Goal: Task Accomplishment & Management: Use online tool/utility

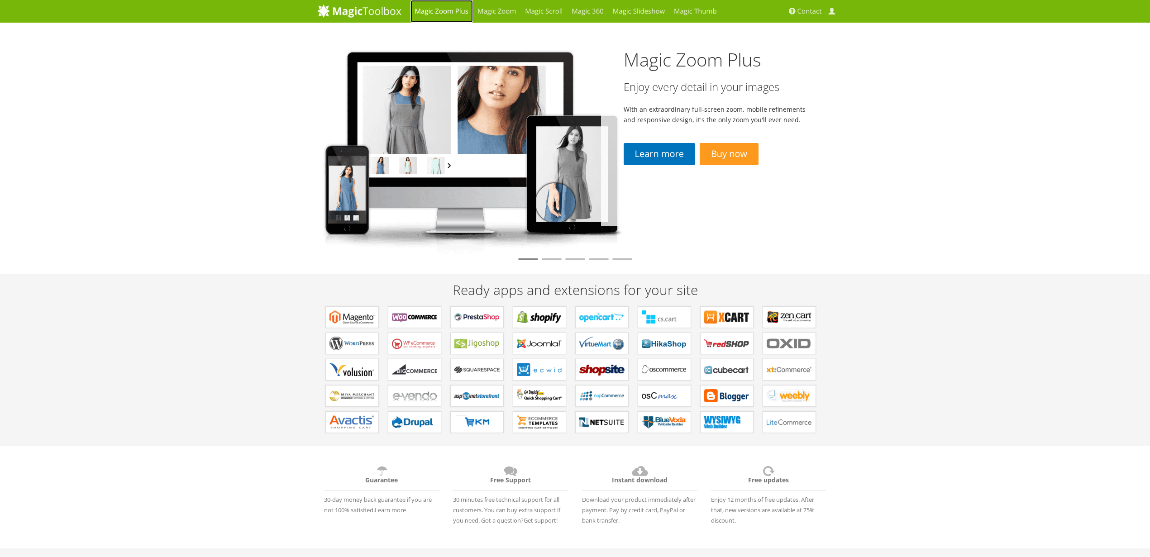
click at [446, 10] on link "Magic Zoom Plus" at bounding box center [442, 11] width 62 height 23
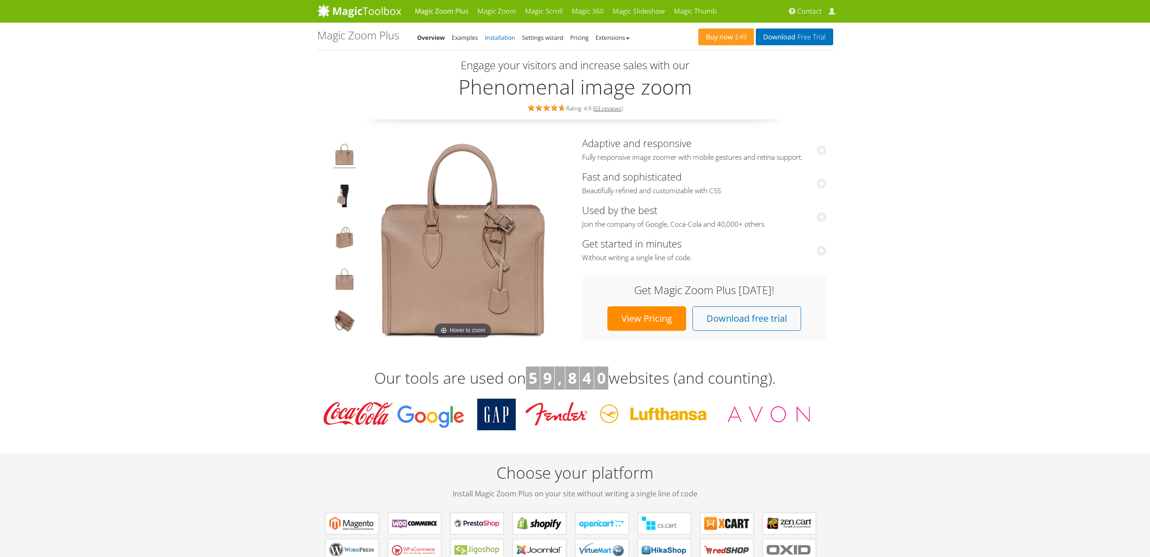
click at [498, 34] on link "Installation" at bounding box center [500, 37] width 30 height 8
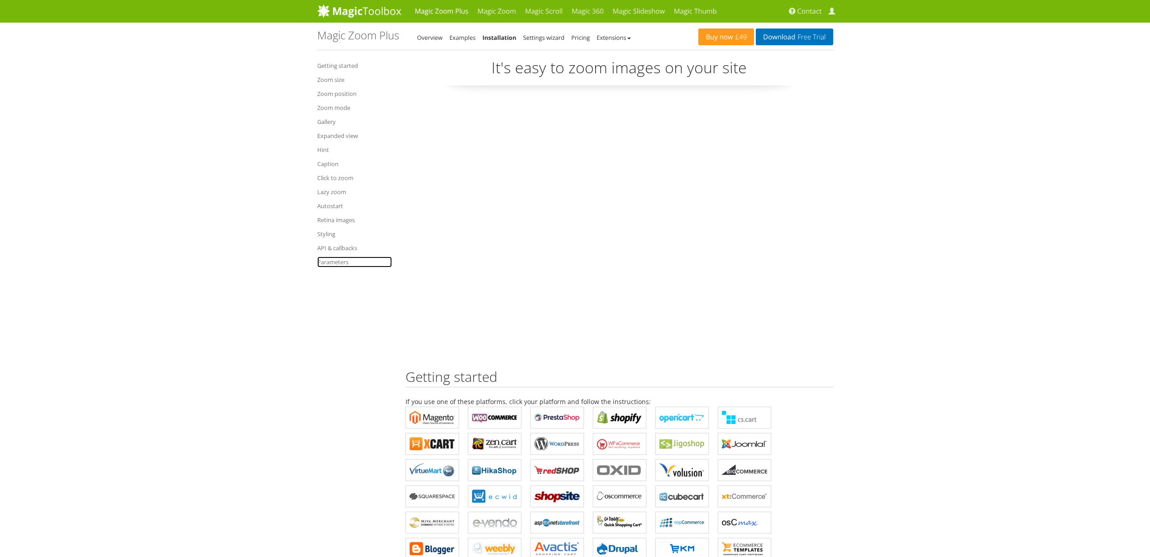
click at [332, 266] on link "Parameters" at bounding box center [354, 262] width 75 height 11
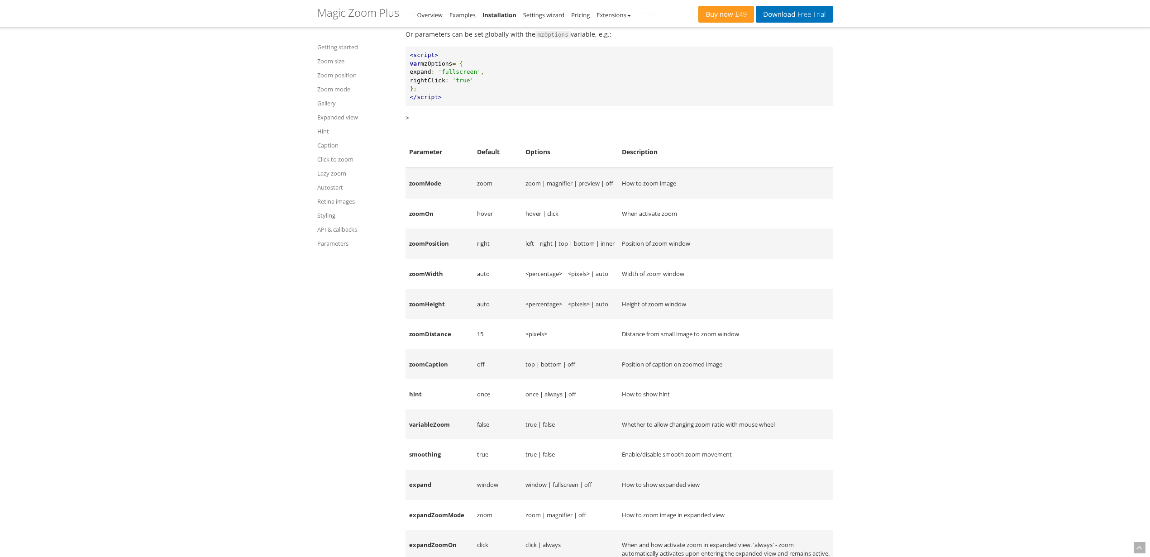
scroll to position [10467, 0]
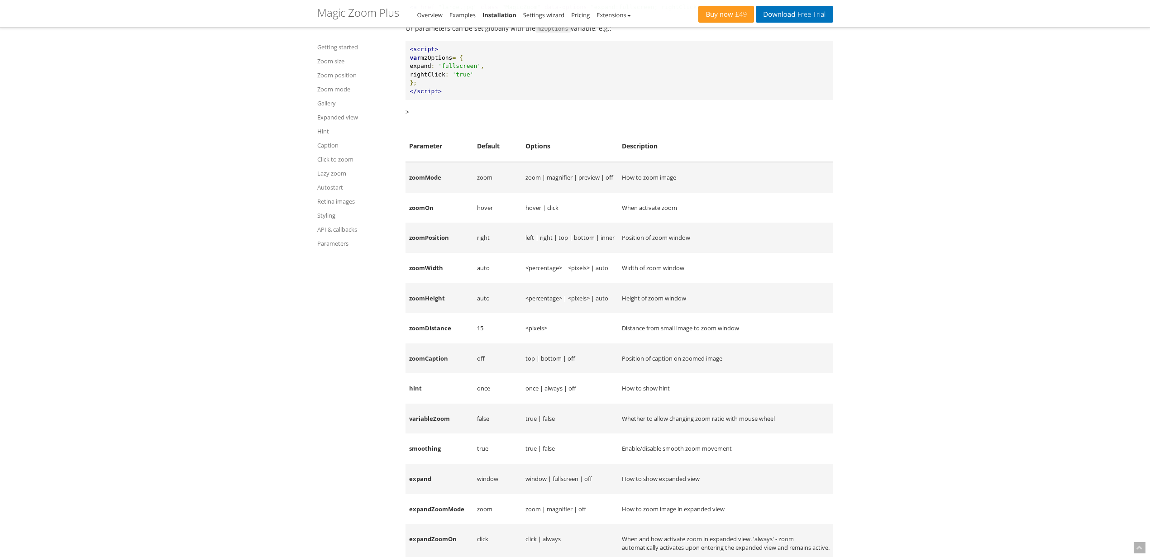
click at [418, 193] on td "zoomMode" at bounding box center [440, 177] width 68 height 31
click at [460, 14] on link "Examples" at bounding box center [462, 15] width 26 height 8
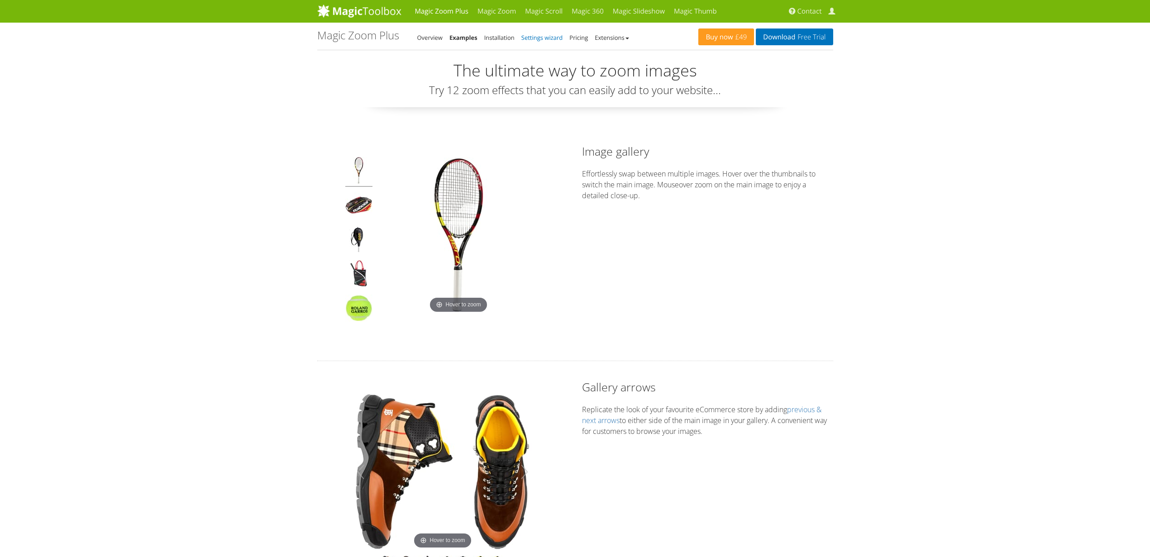
click at [538, 37] on link "Settings wizard" at bounding box center [542, 37] width 42 height 8
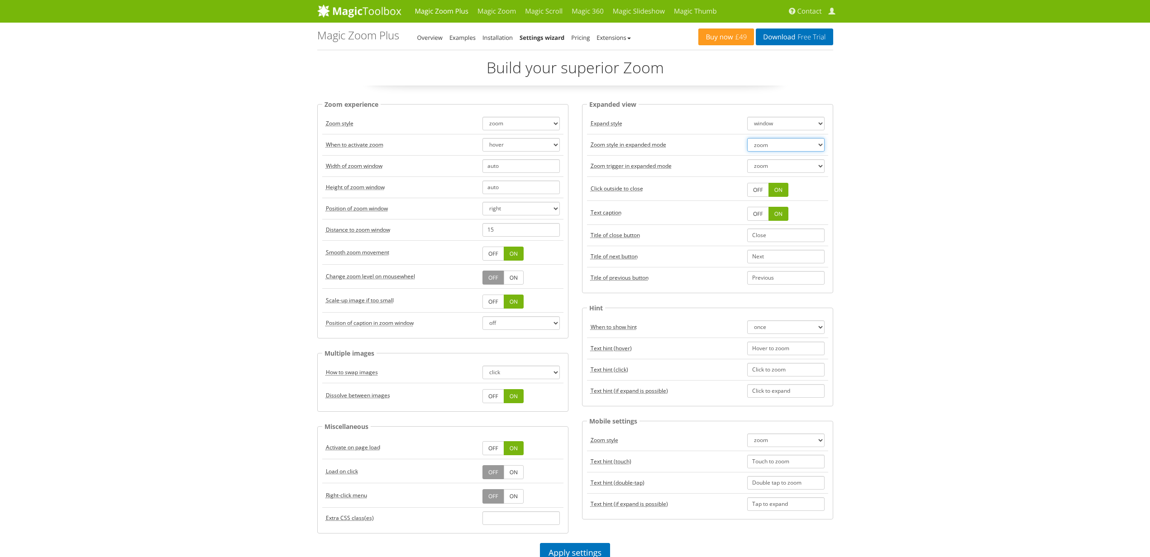
click at [783, 144] on select "zoom magnifier off" at bounding box center [785, 145] width 77 height 14
select select "off"
click at [747, 138] on select "zoom magnifier off" at bounding box center [785, 145] width 77 height 14
click at [799, 120] on select "window fullscreen off" at bounding box center [785, 124] width 77 height 14
select select "off"
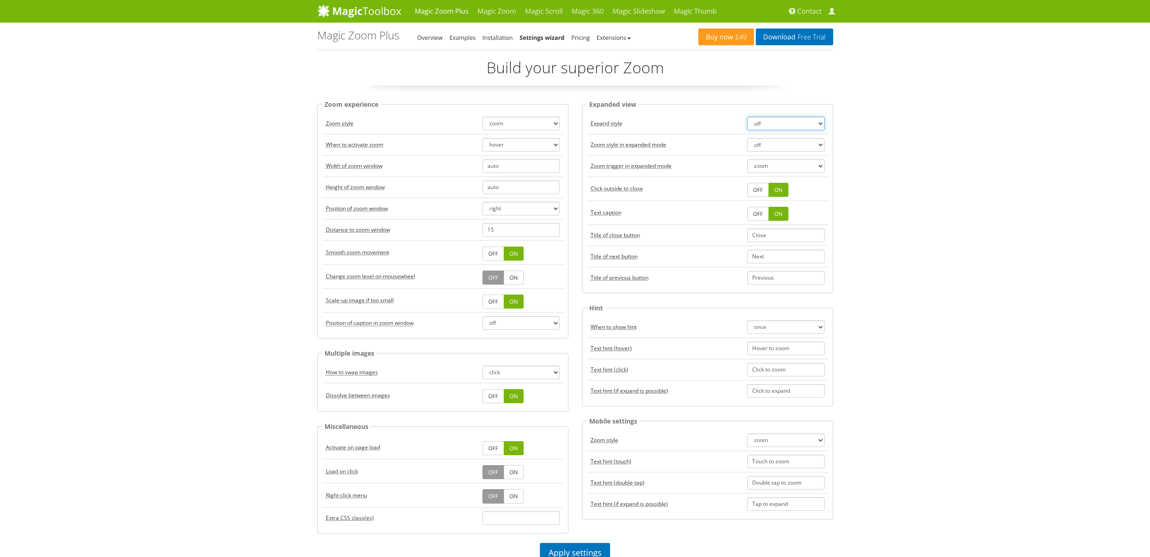
click at [747, 117] on select "window fullscreen off" at bounding box center [785, 124] width 77 height 14
click at [773, 166] on select "zoom always" at bounding box center [785, 166] width 77 height 14
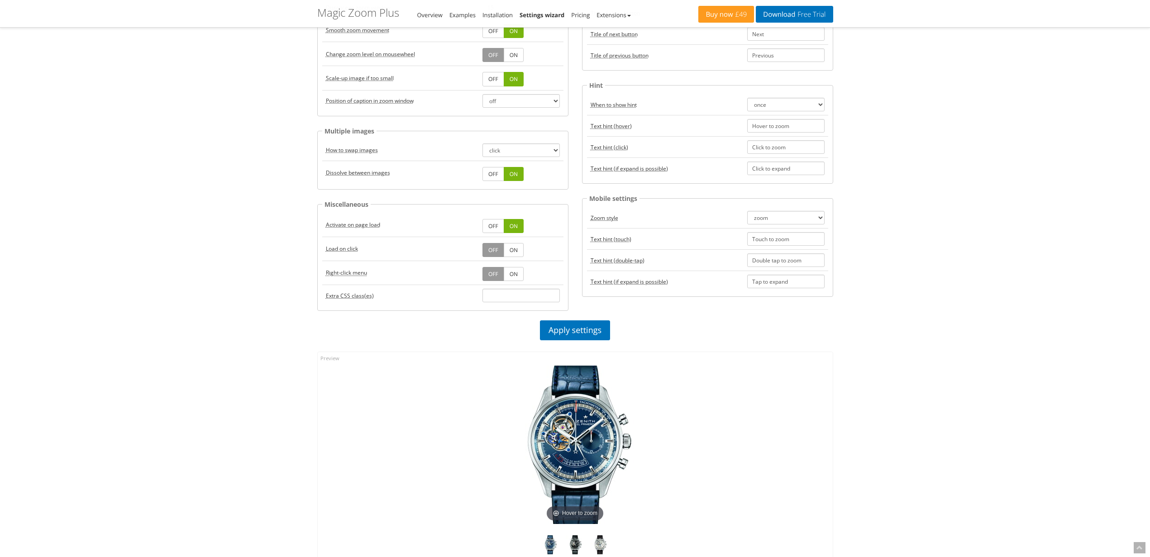
scroll to position [408, 0]
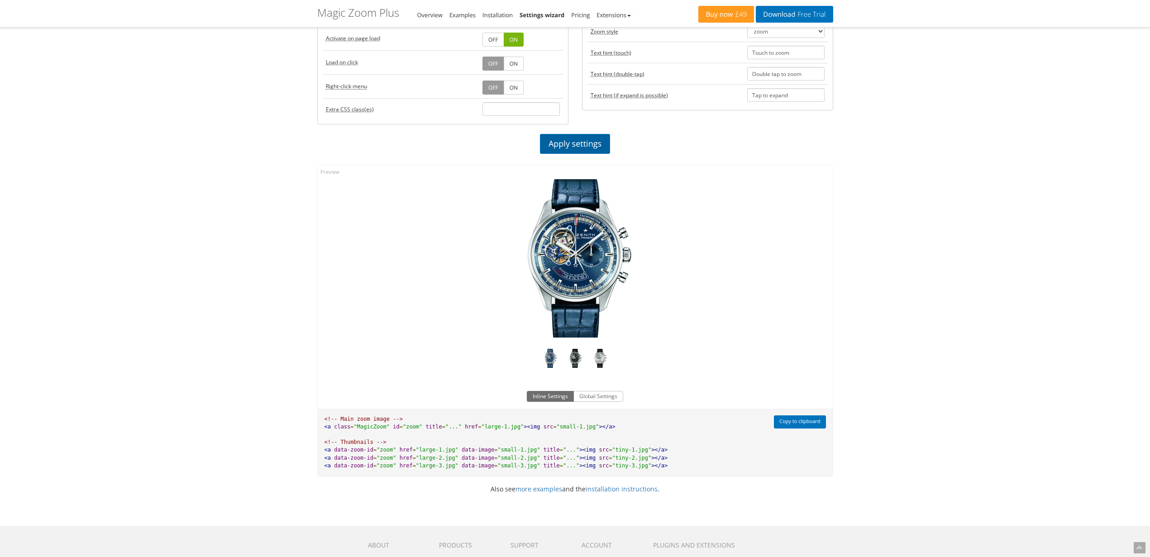
click at [583, 145] on link "Apply settings" at bounding box center [575, 144] width 70 height 20
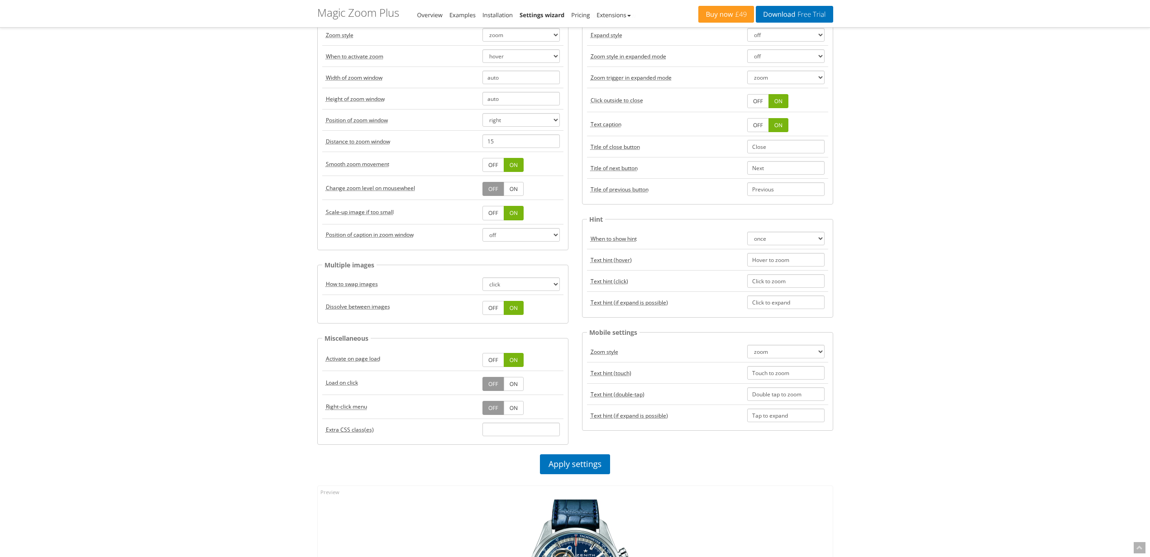
scroll to position [108, 0]
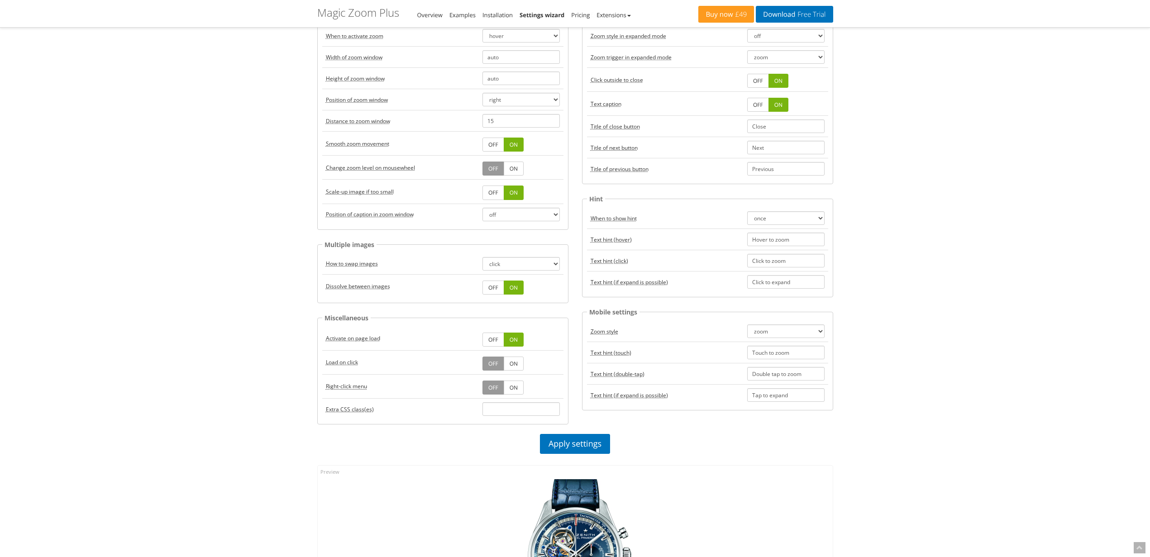
click at [493, 340] on link "OFF" at bounding box center [494, 340] width 22 height 14
click at [567, 441] on link "Apply settings" at bounding box center [575, 444] width 70 height 20
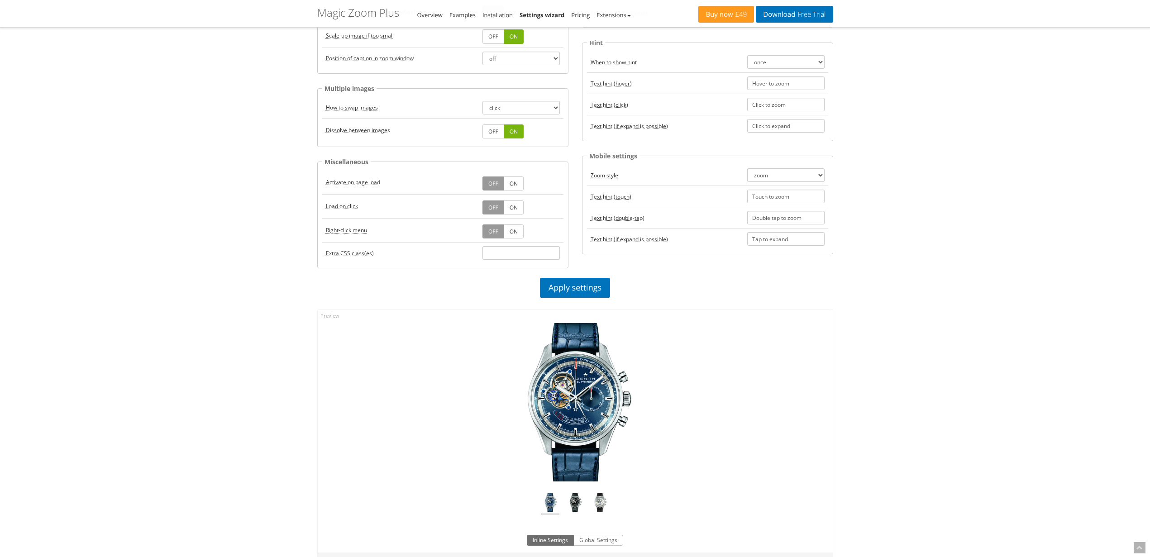
click at [510, 180] on link "ON" at bounding box center [514, 184] width 20 height 14
click at [568, 299] on div "Apply settings" at bounding box center [576, 290] width 530 height 24
click at [559, 287] on link "Apply settings" at bounding box center [575, 288] width 70 height 20
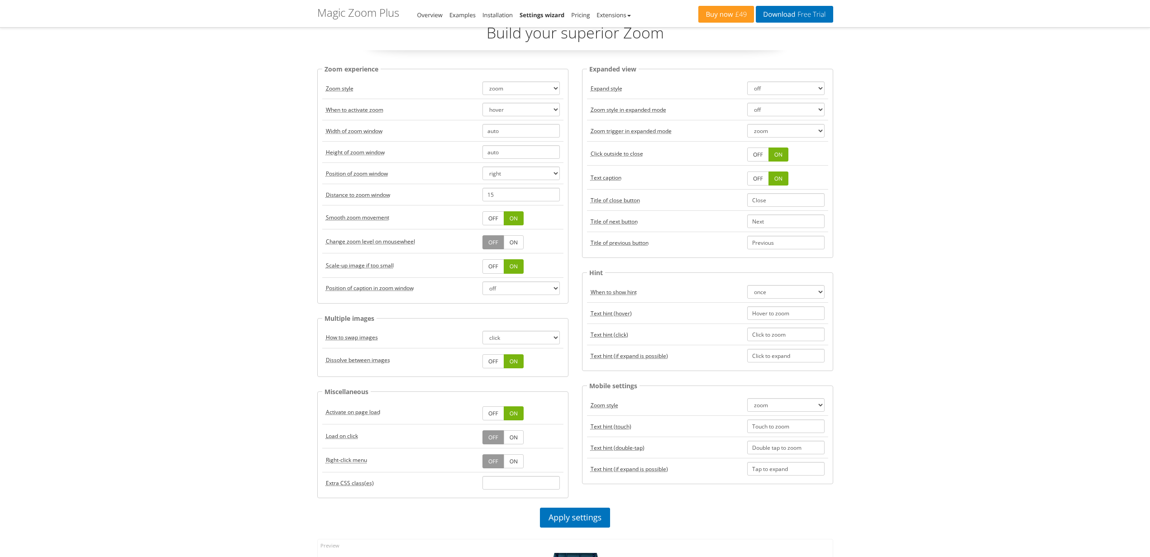
scroll to position [29, 0]
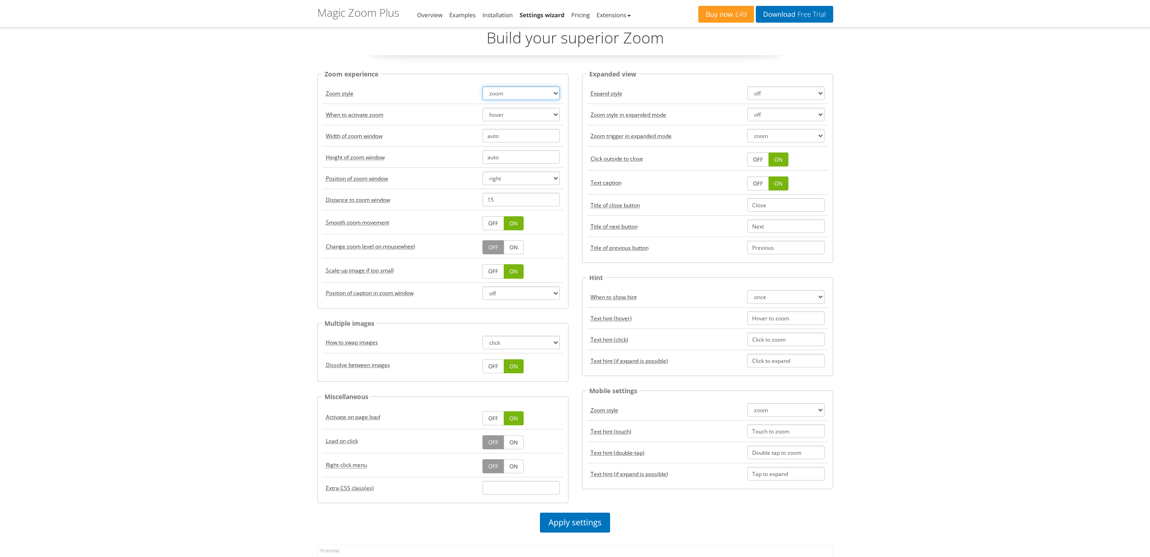
click at [546, 96] on select "zoom magnifier preview off" at bounding box center [521, 93] width 77 height 14
select select "off"
click at [483, 86] on select "zoom magnifier preview off" at bounding box center [521, 93] width 77 height 14
click at [575, 521] on link "Apply settings" at bounding box center [575, 523] width 70 height 20
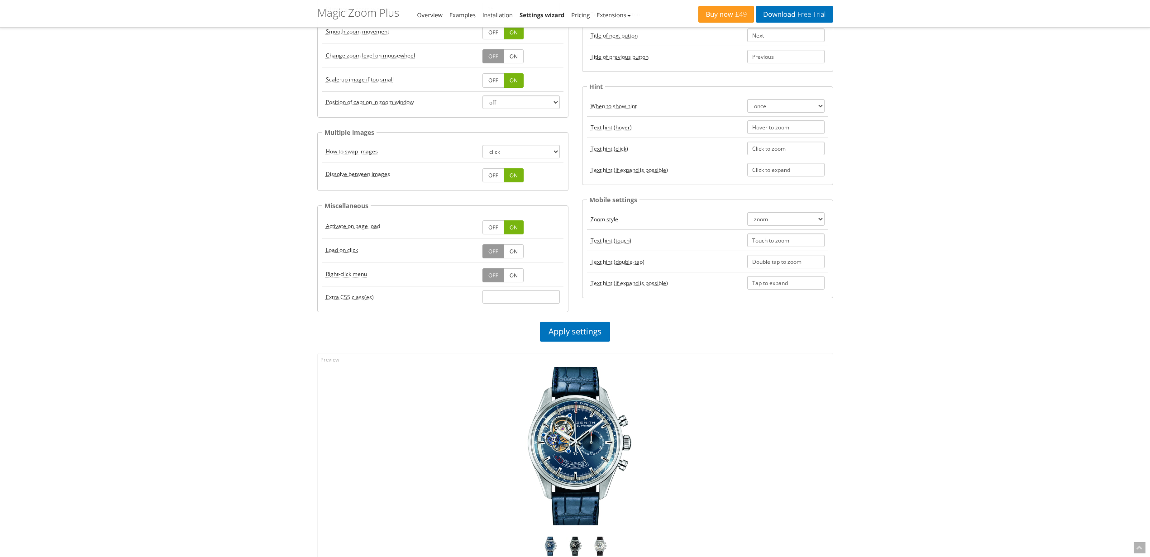
scroll to position [226, 0]
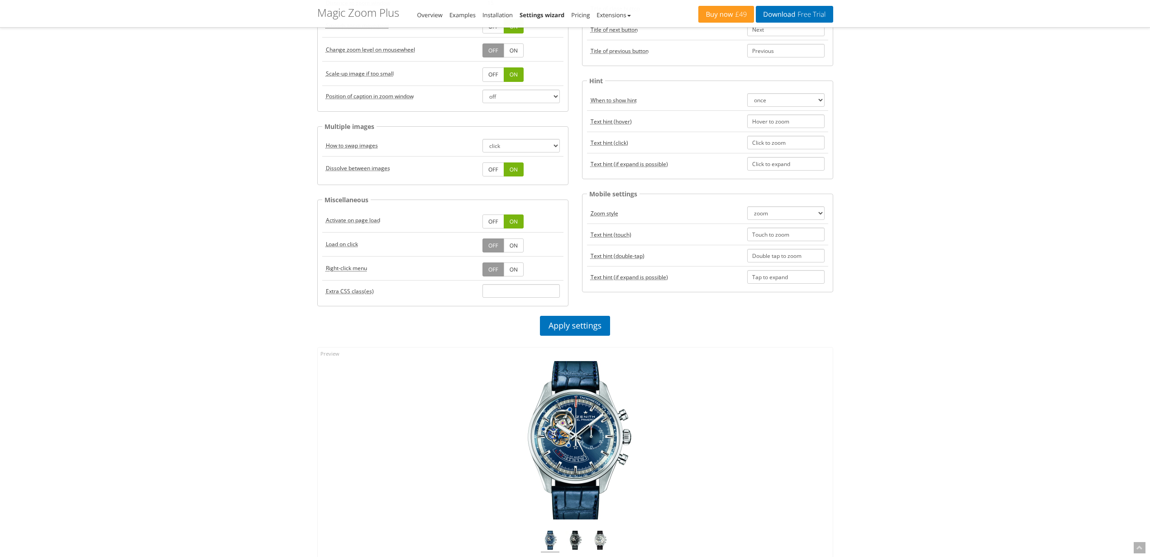
click at [573, 432] on img at bounding box center [575, 440] width 158 height 158
drag, startPoint x: 573, startPoint y: 431, endPoint x: 539, endPoint y: 430, distance: 33.5
click at [572, 431] on img at bounding box center [575, 440] width 158 height 158
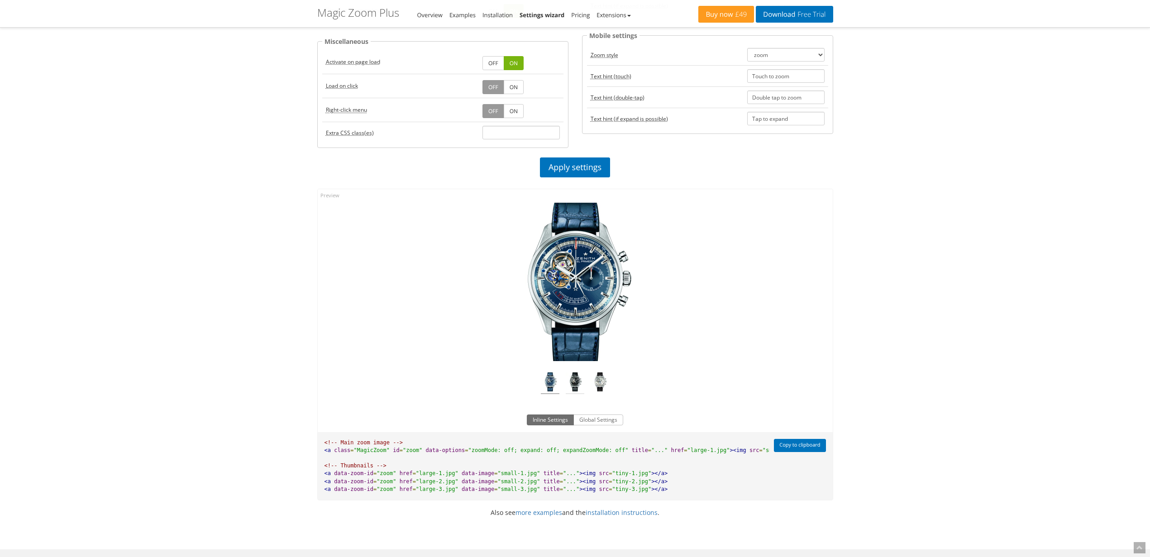
click at [573, 394] on img at bounding box center [575, 384] width 19 height 22
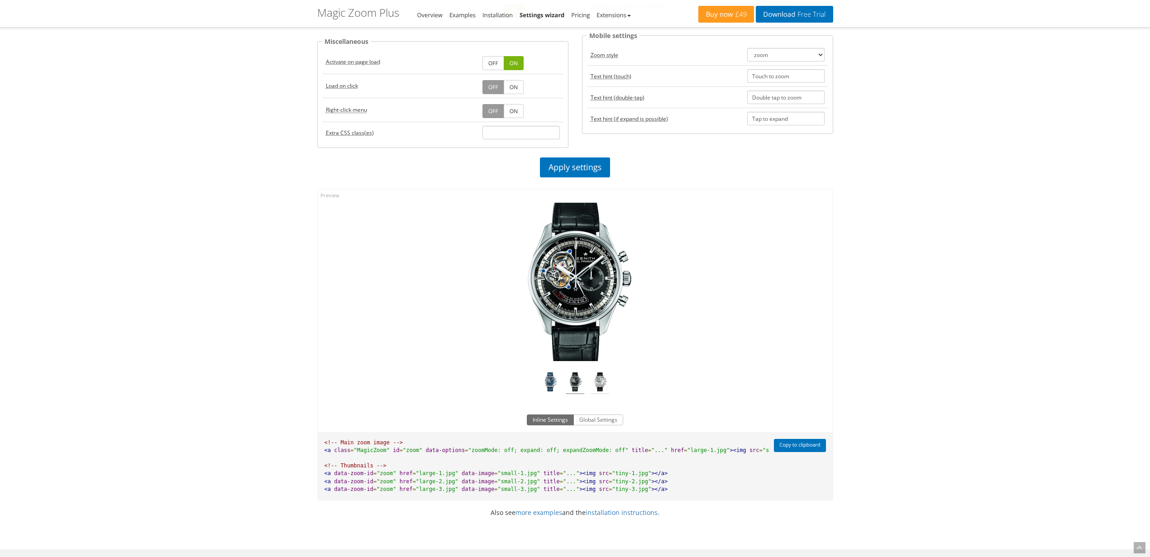
click at [609, 387] on img at bounding box center [600, 384] width 19 height 22
click at [572, 295] on img at bounding box center [575, 282] width 158 height 158
click at [574, 389] on img at bounding box center [575, 384] width 19 height 22
click at [541, 388] on img at bounding box center [550, 384] width 19 height 22
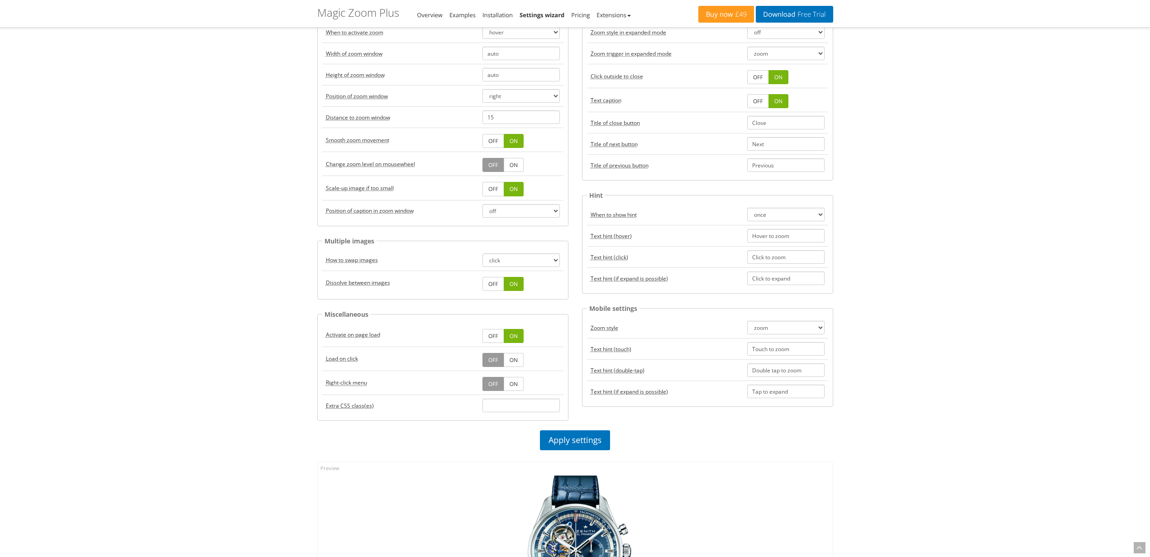
scroll to position [0, 0]
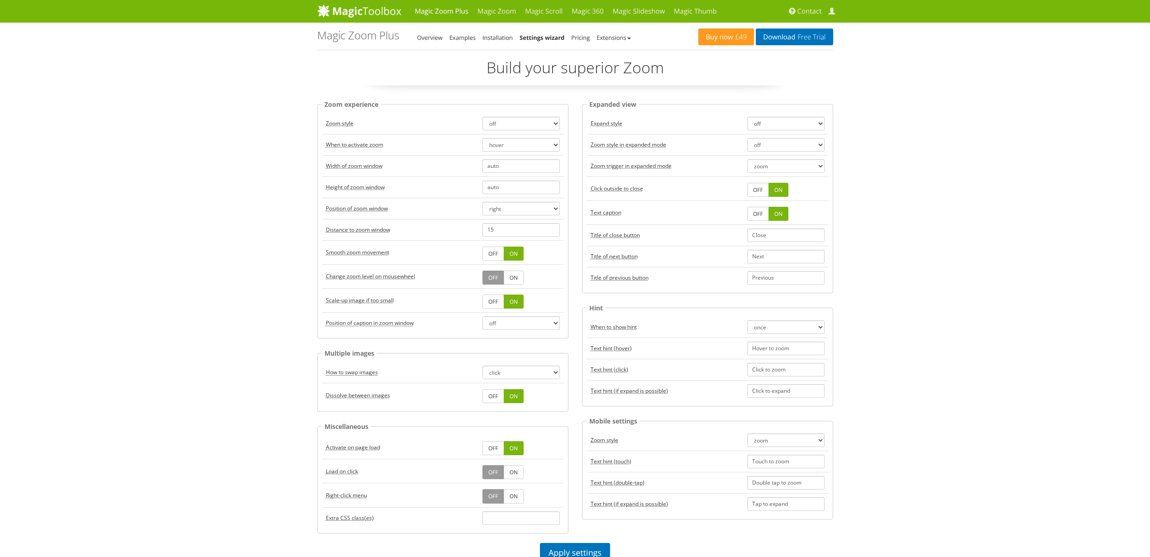
click at [332, 124] on acronym "Zoom style" at bounding box center [340, 123] width 28 height 8
click at [372, 123] on td "Zoom style" at bounding box center [400, 123] width 157 height 21
